Goal: Transaction & Acquisition: Purchase product/service

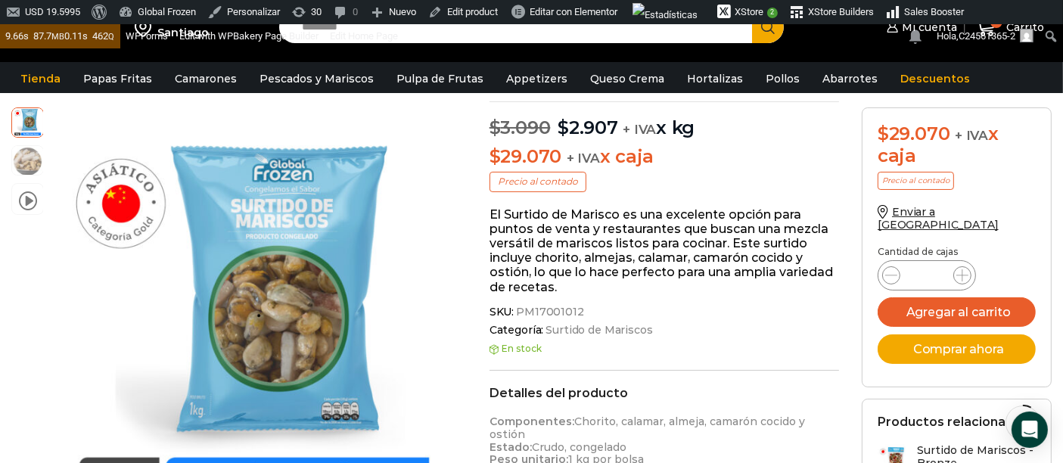
scroll to position [84, 0]
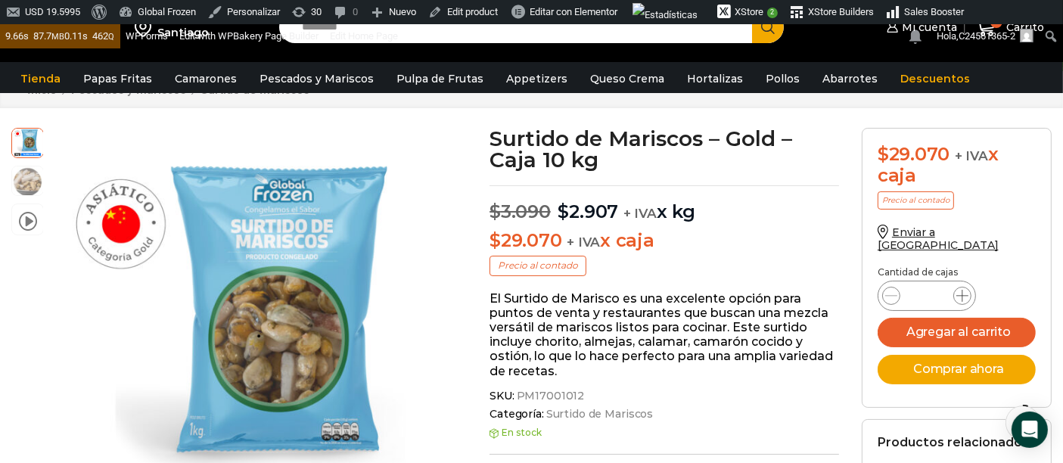
click at [961, 290] on icon at bounding box center [962, 296] width 12 height 12
type input "*"
click at [1002, 321] on button "Agregar al carrito" at bounding box center [956, 332] width 158 height 29
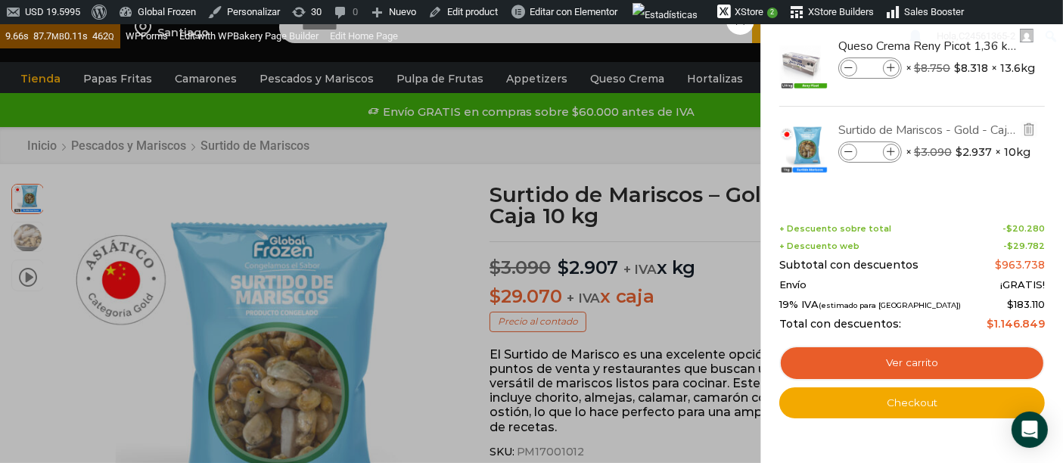
scroll to position [0, 0]
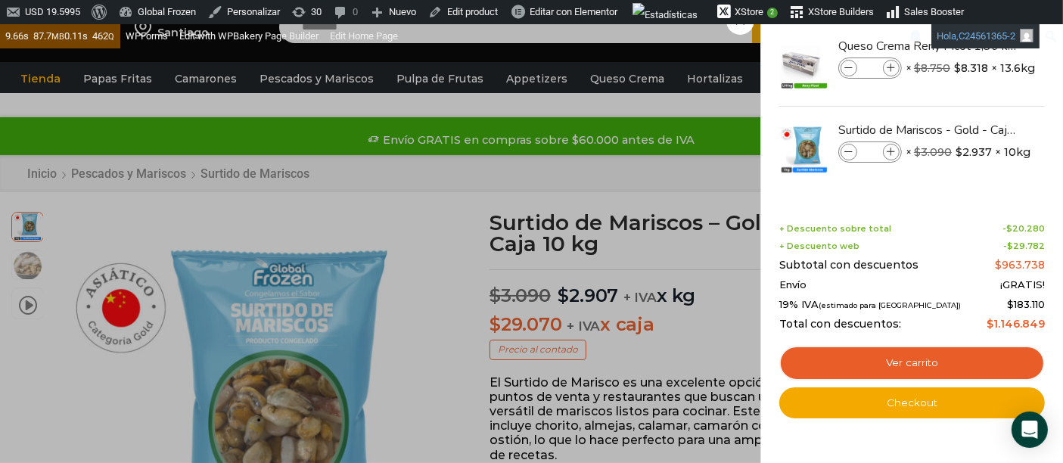
click at [1029, 48] on link "Hola, C24561365-2" at bounding box center [985, 36] width 108 height 24
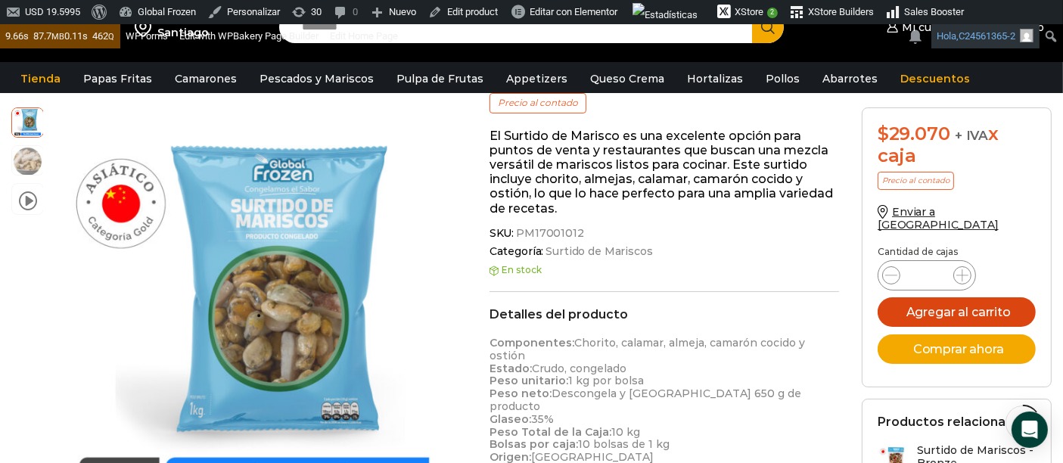
scroll to position [252, 0]
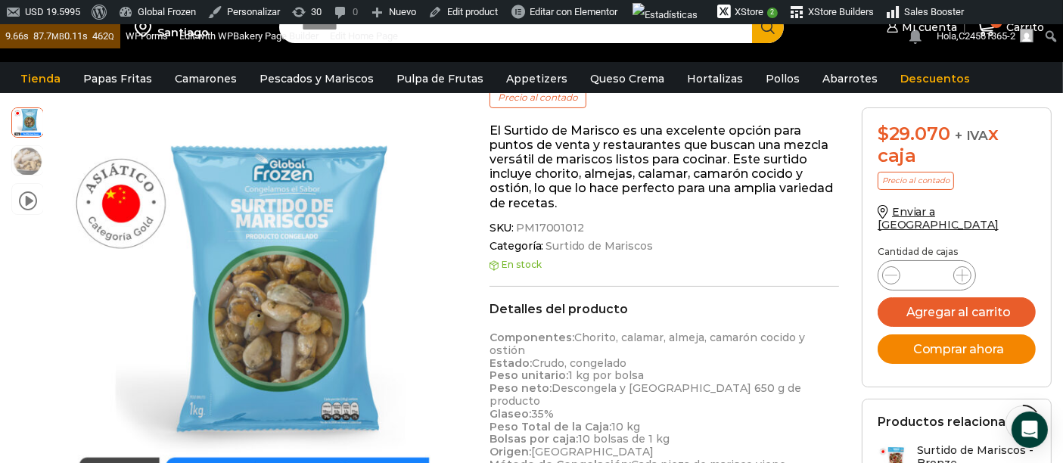
click at [938, 338] on button "Comprar ahora" at bounding box center [956, 348] width 158 height 29
drag, startPoint x: 1033, startPoint y: 193, endPoint x: 1035, endPoint y: 138, distance: 54.5
click at [1034, 192] on div "$ 29.070 + IVA x caja Precio al contado" at bounding box center [956, 164] width 158 height 82
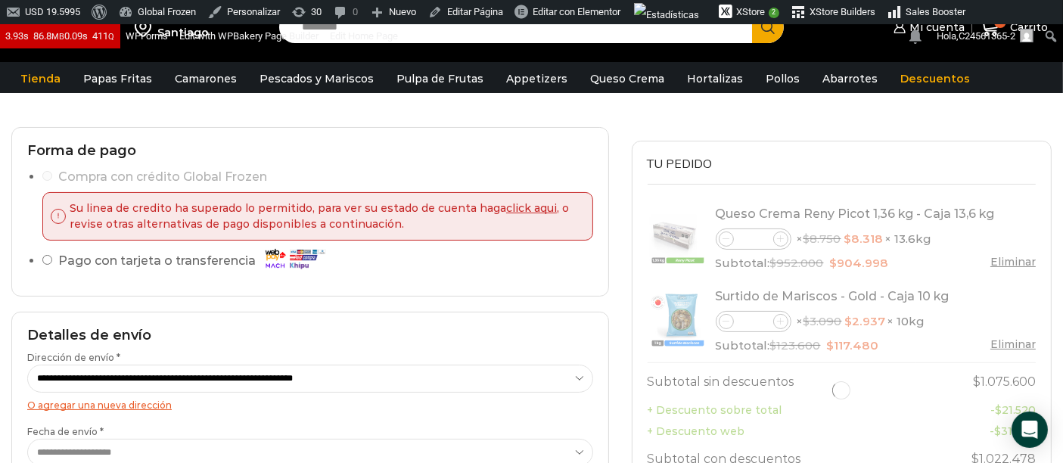
scroll to position [252, 0]
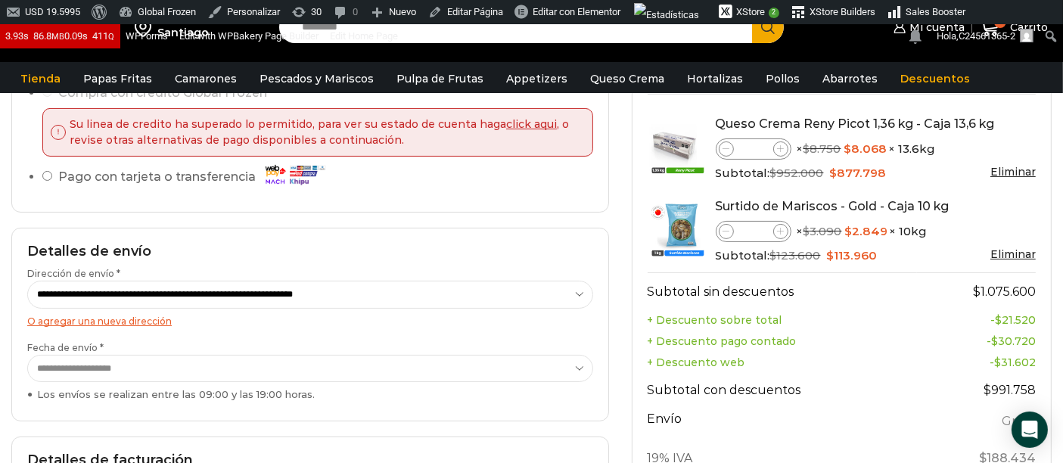
click at [1023, 173] on link "Eliminar" at bounding box center [1012, 172] width 45 height 14
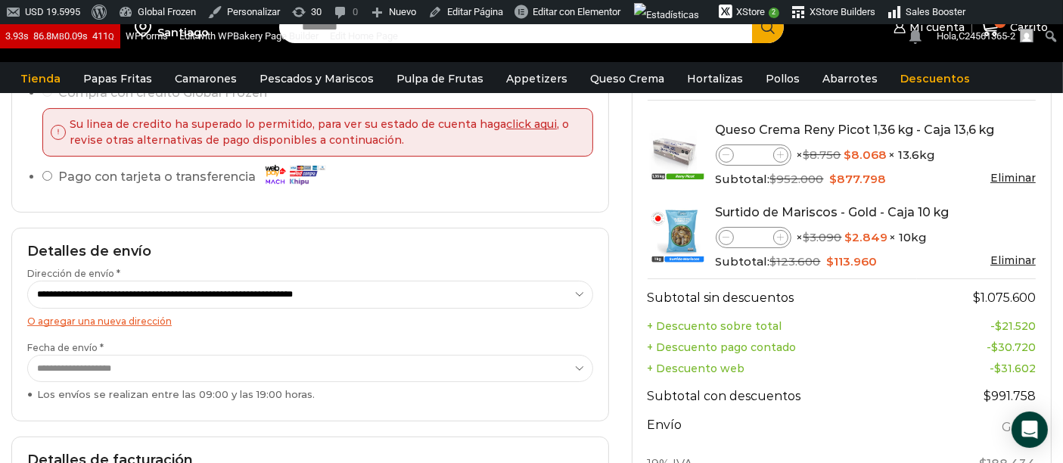
scroll to position [336, 0]
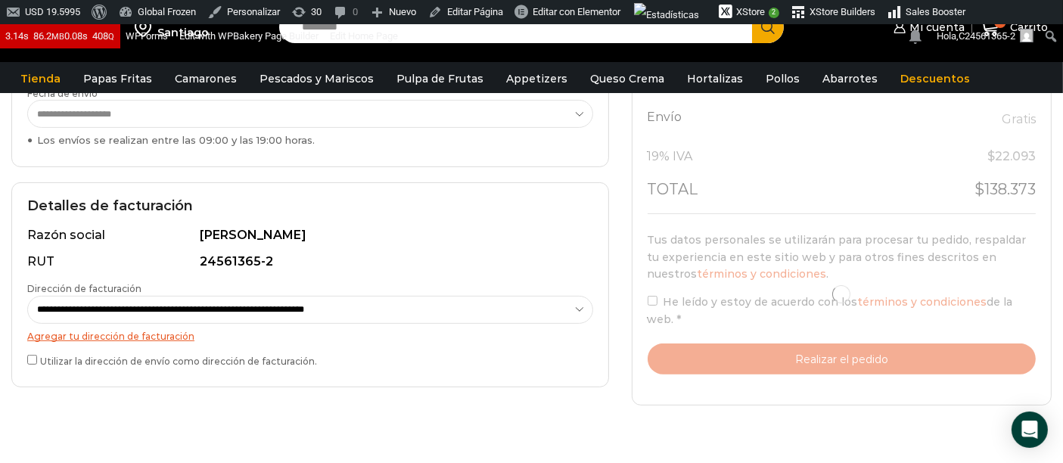
scroll to position [588, 0]
